Goal: Complete application form: Complete application form

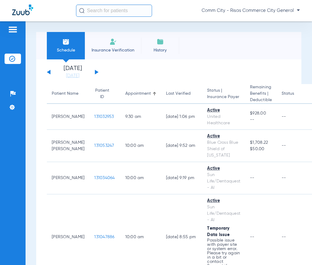
click at [115, 43] on img at bounding box center [112, 41] width 7 height 7
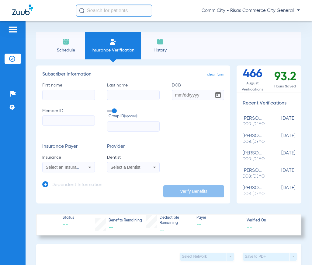
click at [58, 93] on input "First name" at bounding box center [68, 95] width 53 height 10
type input "MIGUEL"
type input "RAMIREZ"
type input "06/14/1988"
click at [62, 123] on input "Member ID" at bounding box center [68, 120] width 53 height 10
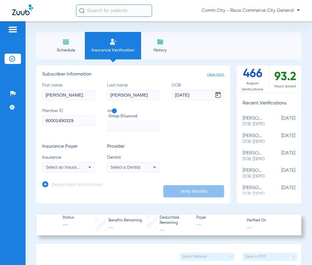
type input "60001490329"
click at [85, 168] on div "Select an Insurance" at bounding box center [69, 166] width 52 height 7
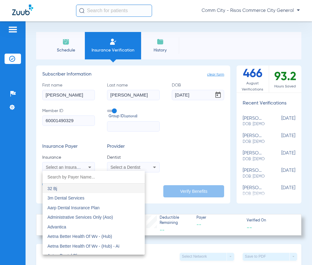
click at [73, 175] on input "dropdown search" at bounding box center [94, 177] width 102 height 12
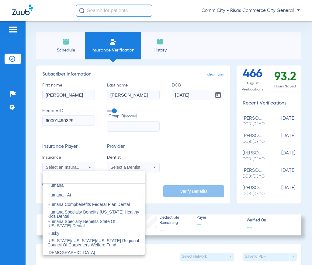
scroll to position [1095, 0]
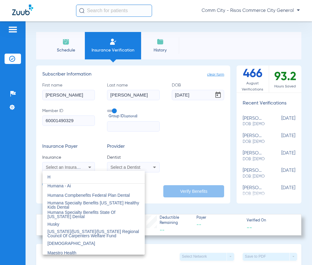
type input "H"
click at [170, 162] on div at bounding box center [156, 132] width 312 height 265
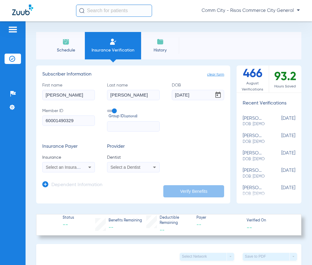
click at [148, 167] on div "Select a Dentist" at bounding box center [133, 166] width 52 height 7
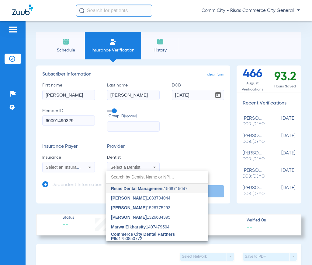
click at [161, 151] on div at bounding box center [156, 132] width 312 height 265
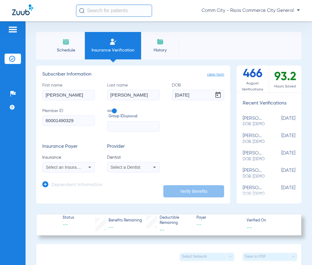
click at [112, 112] on span at bounding box center [111, 110] width 9 height 2
click at [108, 109] on input "Group ID (optional)" at bounding box center [108, 109] width 0 height 0
click at [109, 110] on span at bounding box center [111, 110] width 9 height 2
click at [108, 109] on input "Group ID (optional)" at bounding box center [108, 109] width 0 height 0
click at [109, 110] on span at bounding box center [111, 110] width 9 height 2
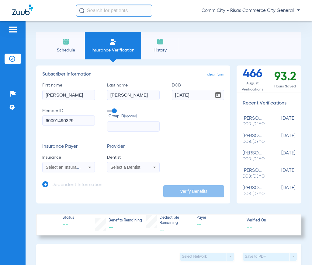
click at [108, 109] on input "Group ID (optional)" at bounding box center [108, 109] width 0 height 0
click at [72, 161] on app-form-autocomplete "Insurance Select an Insurance" at bounding box center [68, 163] width 53 height 18
click at [69, 165] on span "Select an Insurance" at bounding box center [65, 167] width 38 height 5
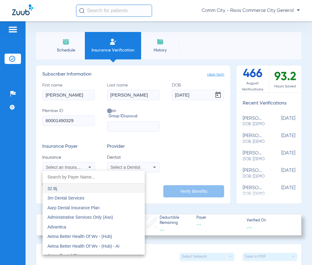
click at [88, 180] on input "dropdown search" at bounding box center [94, 177] width 102 height 12
click at [148, 155] on div at bounding box center [156, 132] width 312 height 265
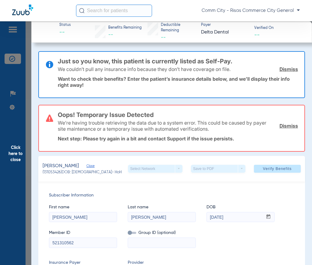
scroll to position [395, 0]
